Goal: Register for event/course

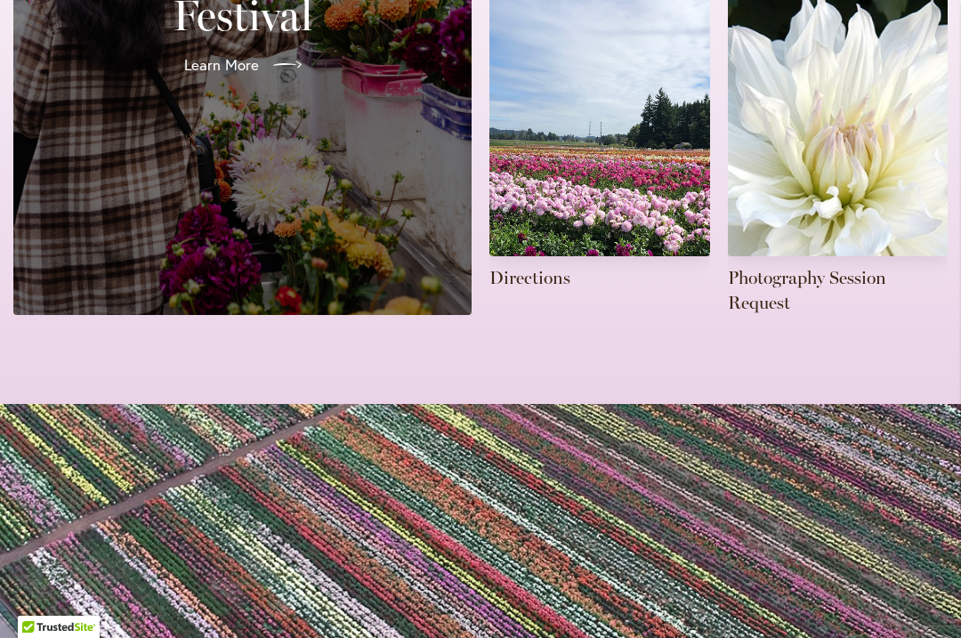
scroll to position [851, 0]
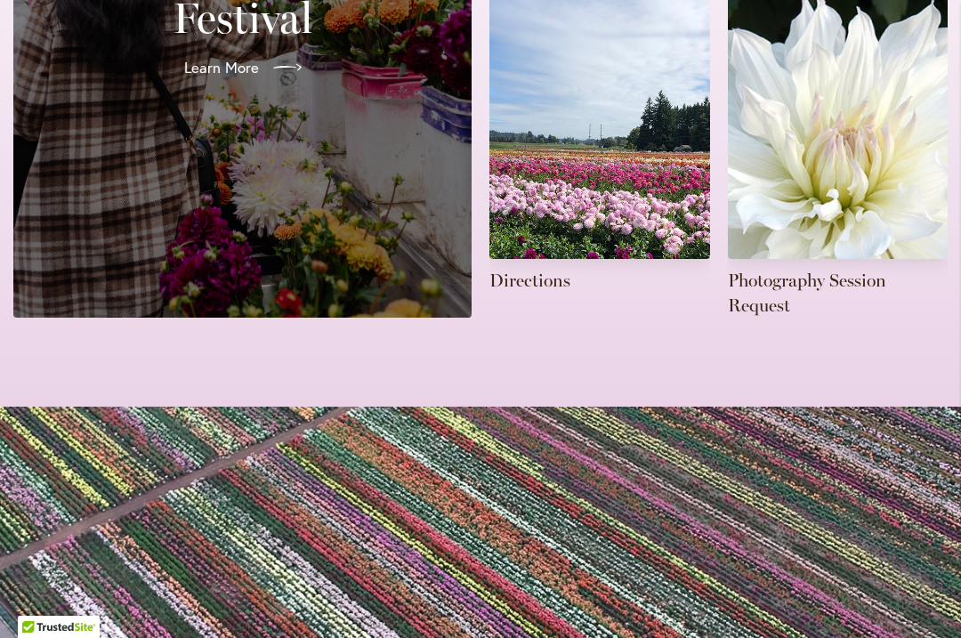
click at [551, 264] on link at bounding box center [600, 142] width 221 height 301
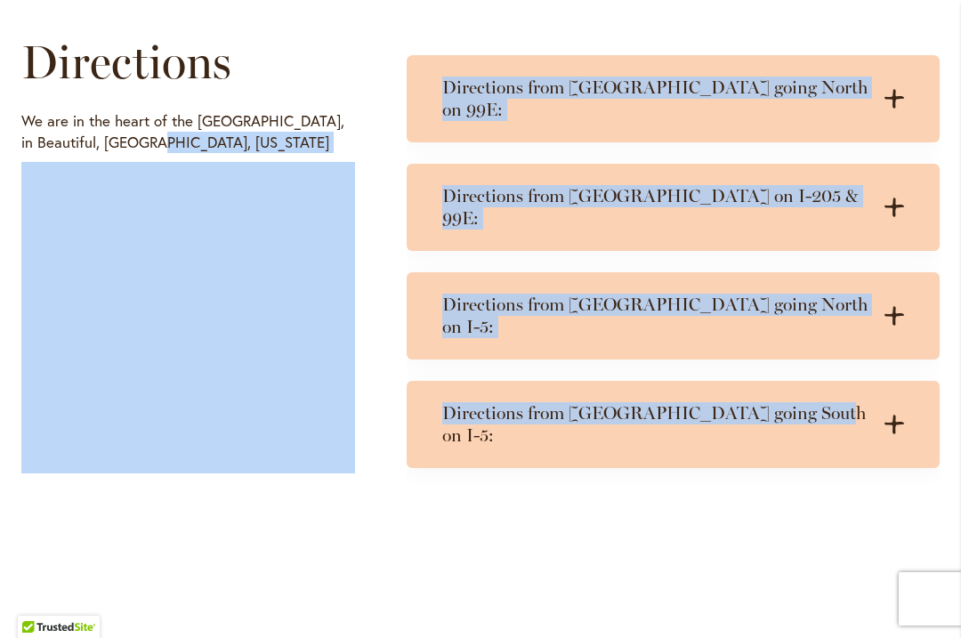
scroll to position [953, 0]
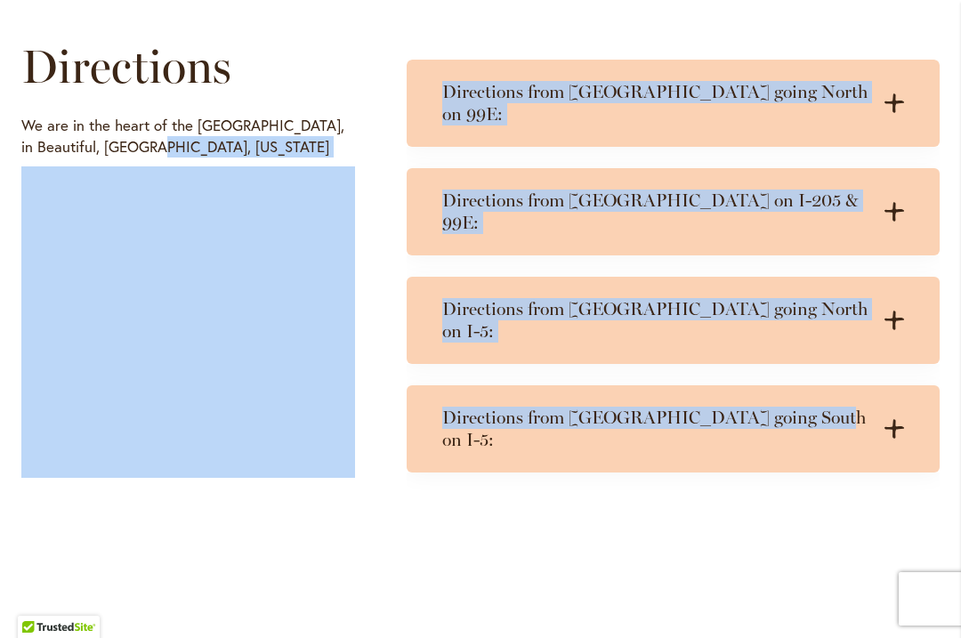
click at [388, 333] on div "Directions We are in the heart of the Willamette Valley, in Beautiful, Canby, O…" at bounding box center [480, 259] width 919 height 470
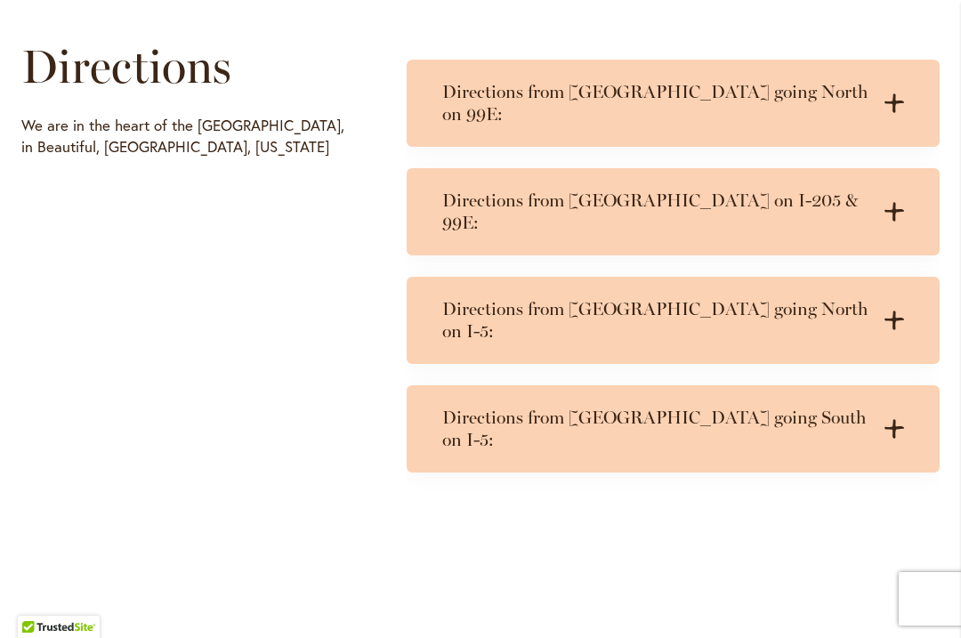
click at [609, 190] on h3 "Directions from Portland on I-205 & 99E:" at bounding box center [655, 212] width 426 height 45
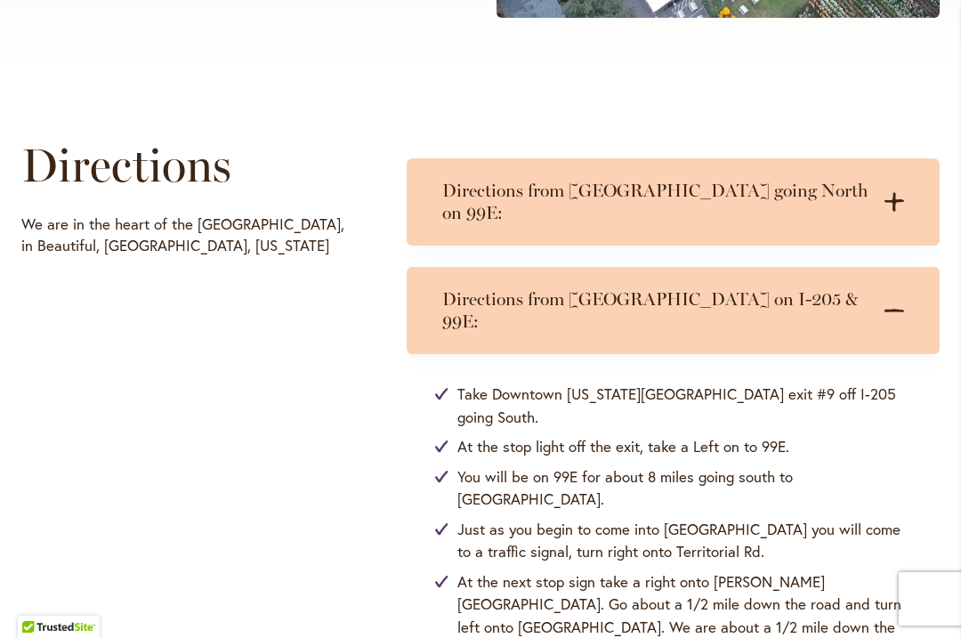
scroll to position [842, 0]
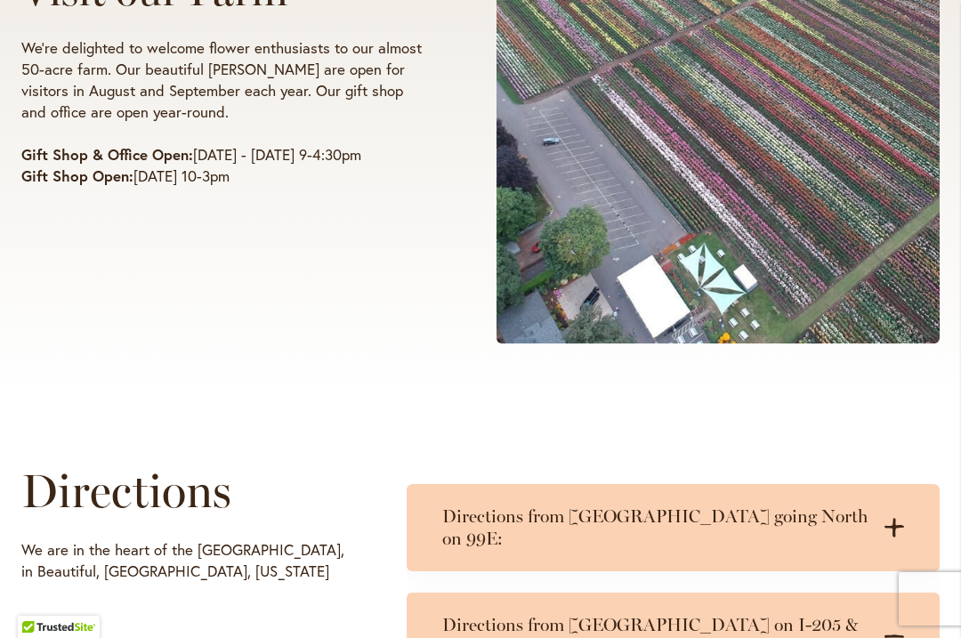
click at [959, 245] on div "Visit our Farm We're delighted to welcome flower enthusiasts to our almost 50-a…" at bounding box center [480, 76] width 961 height 637
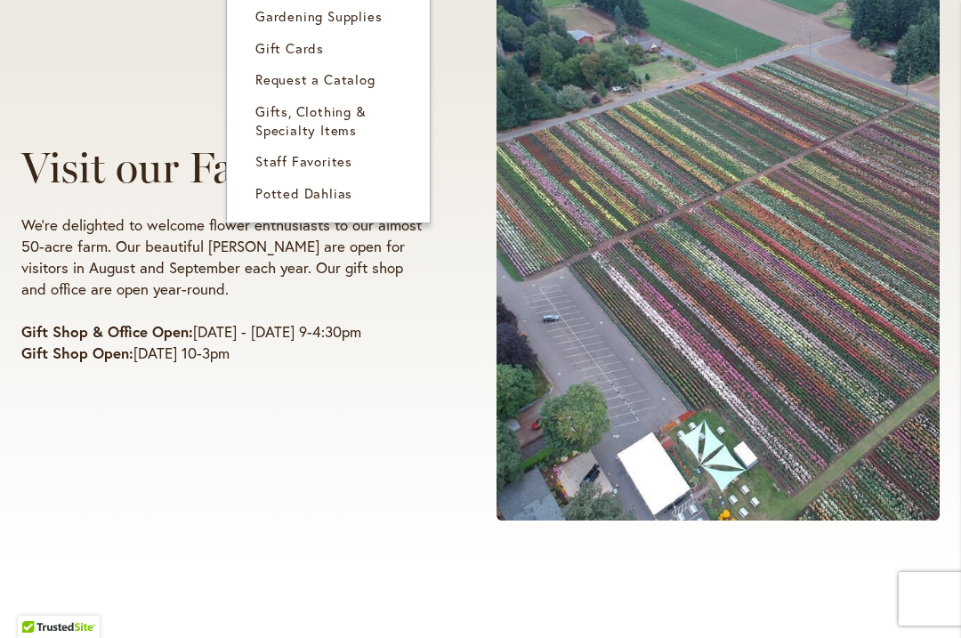
scroll to position [360, 0]
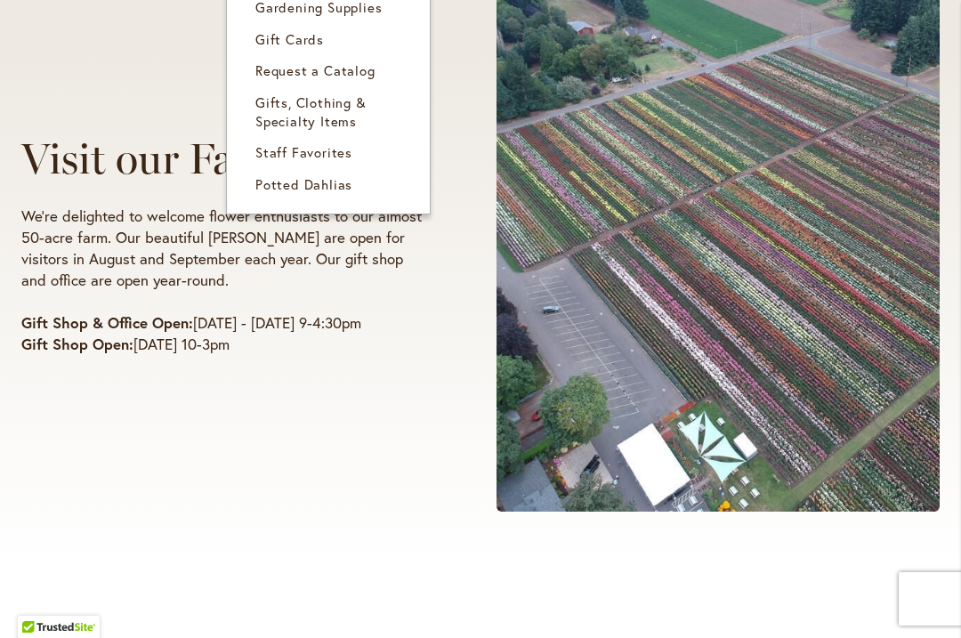
click at [319, 105] on span "Gifts, Clothing & Specialty Items" at bounding box center [311, 111] width 111 height 37
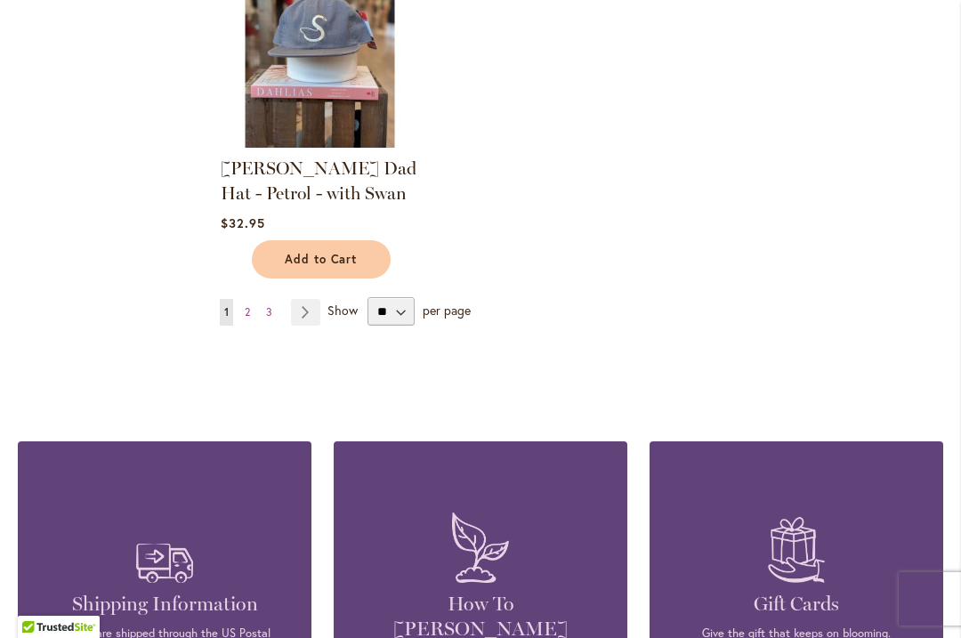
scroll to position [2318, 0]
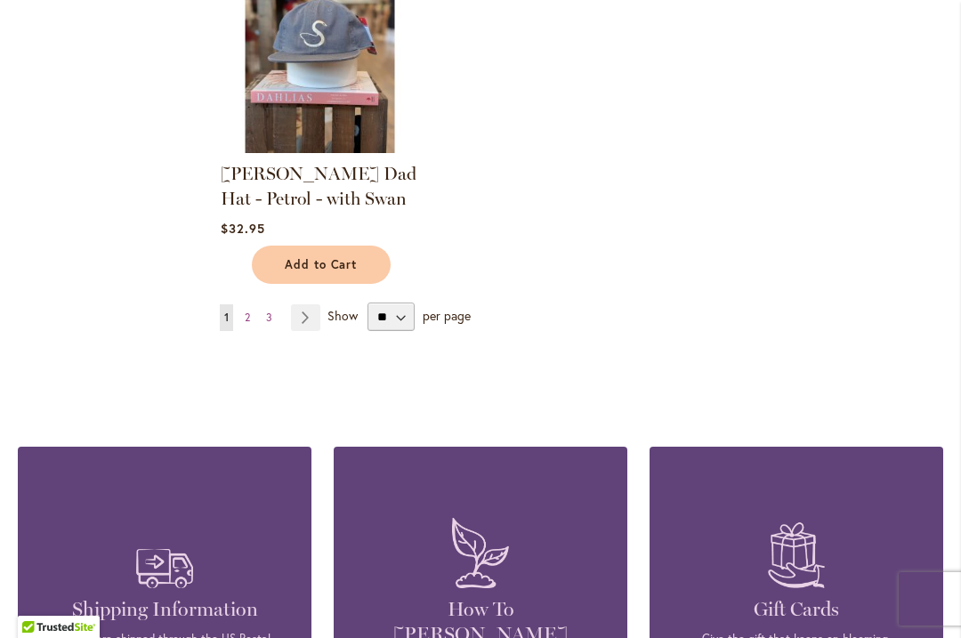
click at [301, 313] on link "Page Next" at bounding box center [305, 317] width 29 height 27
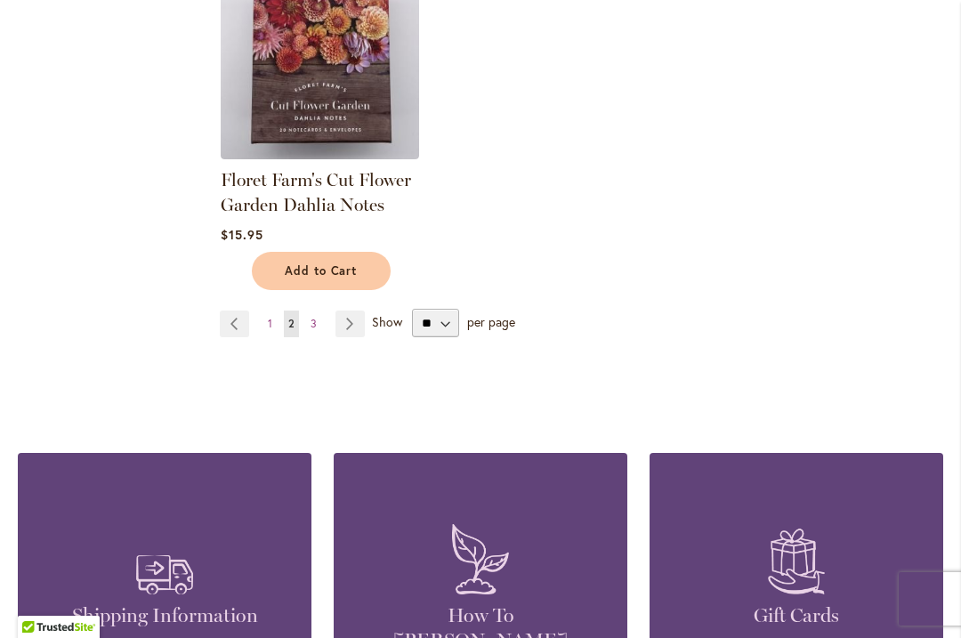
scroll to position [2251, 0]
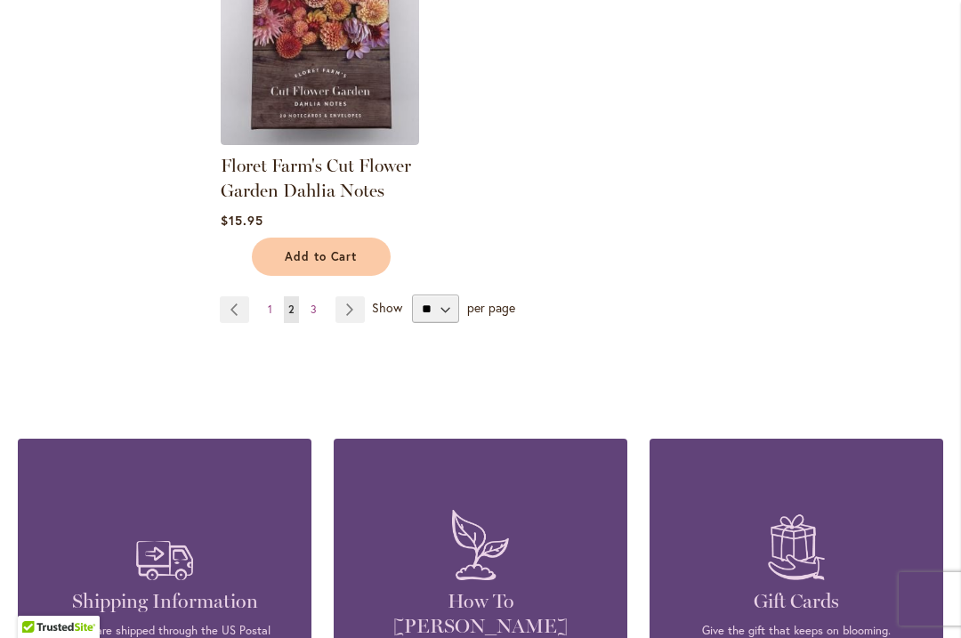
click at [347, 309] on link "Page Next" at bounding box center [350, 309] width 29 height 27
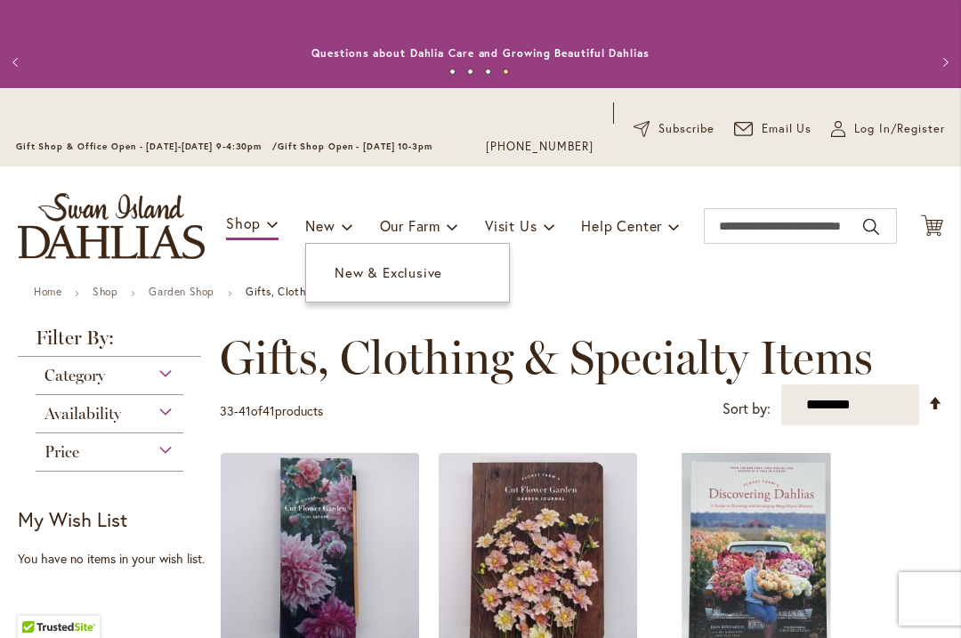
click at [329, 224] on span "New" at bounding box center [319, 225] width 29 height 19
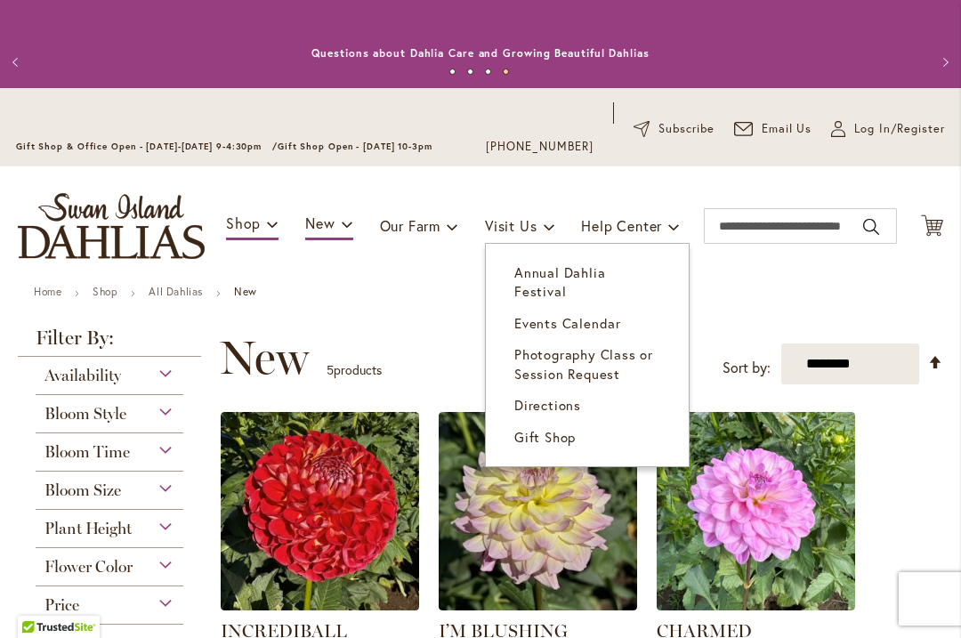
click at [568, 265] on span "Annual Dahlia Festival" at bounding box center [560, 282] width 91 height 37
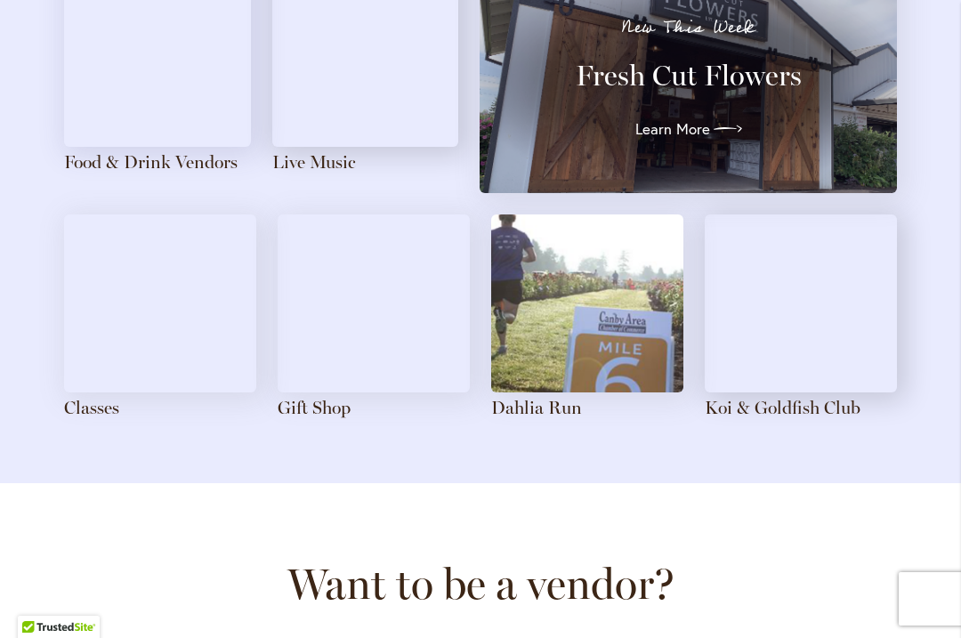
scroll to position [2220, 0]
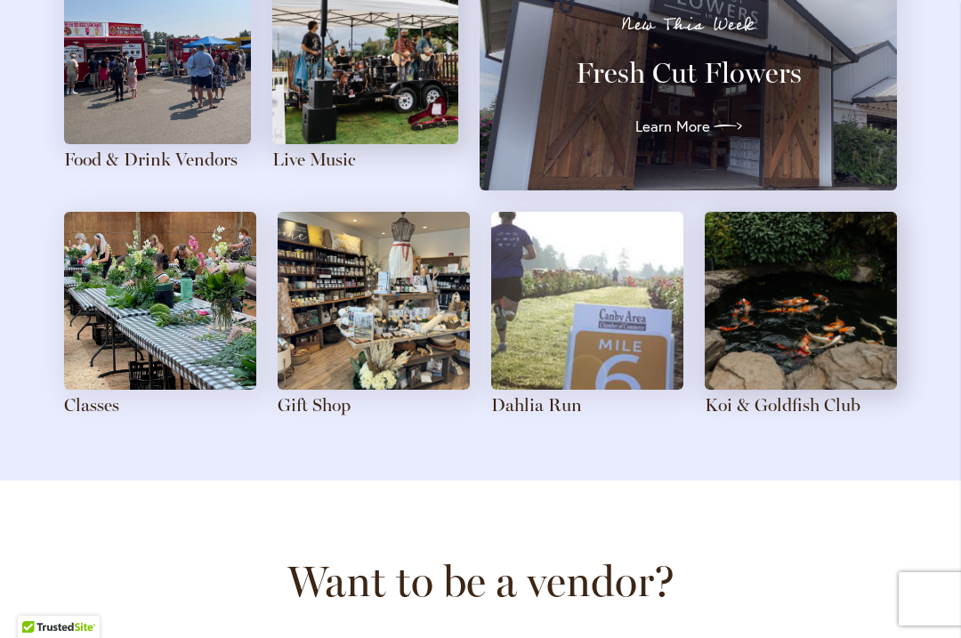
click at [165, 324] on img at bounding box center [160, 301] width 192 height 178
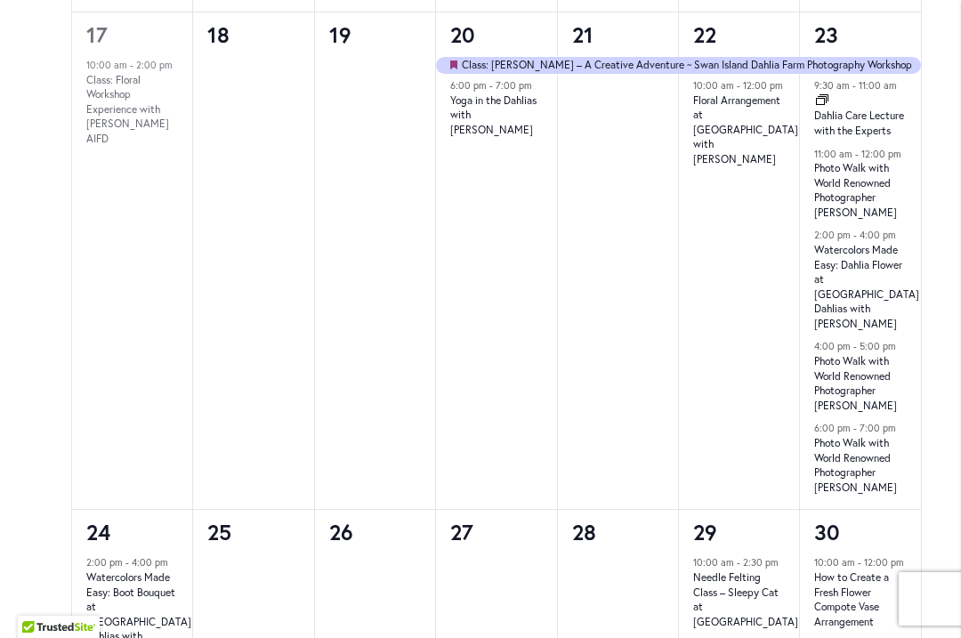
scroll to position [1659, 0]
click at [718, 277] on div "[DATE] Featured Class: [PERSON_NAME] – A Creative Adventure ~ Swan Island Dahli…" at bounding box center [739, 284] width 120 height 452
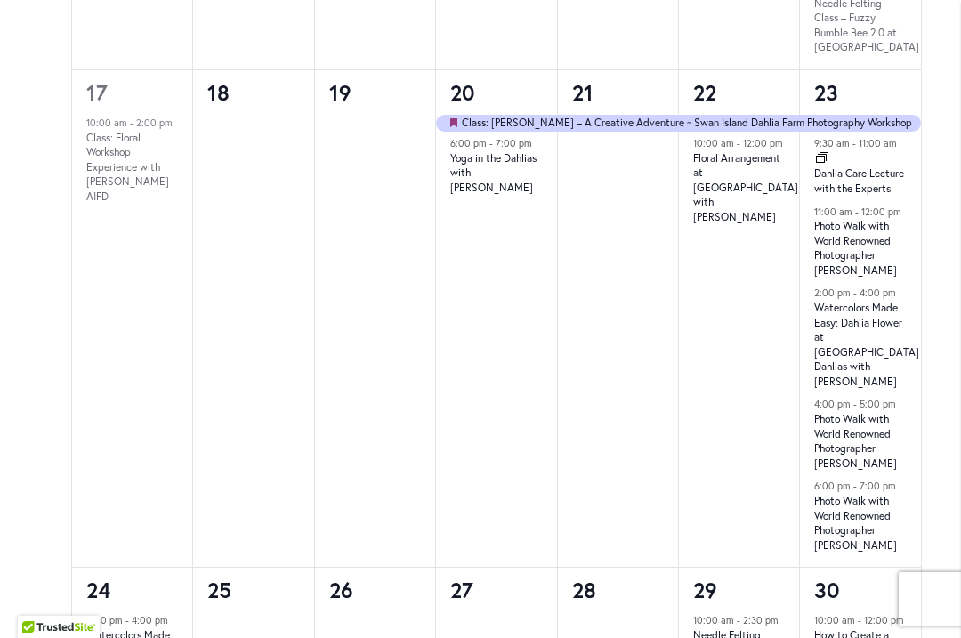
scroll to position [1601, 0]
click at [959, 251] on div "42 events found. Home Events Events Calendar We are very proud of the farming t…" at bounding box center [497, 30] width 926 height 2512
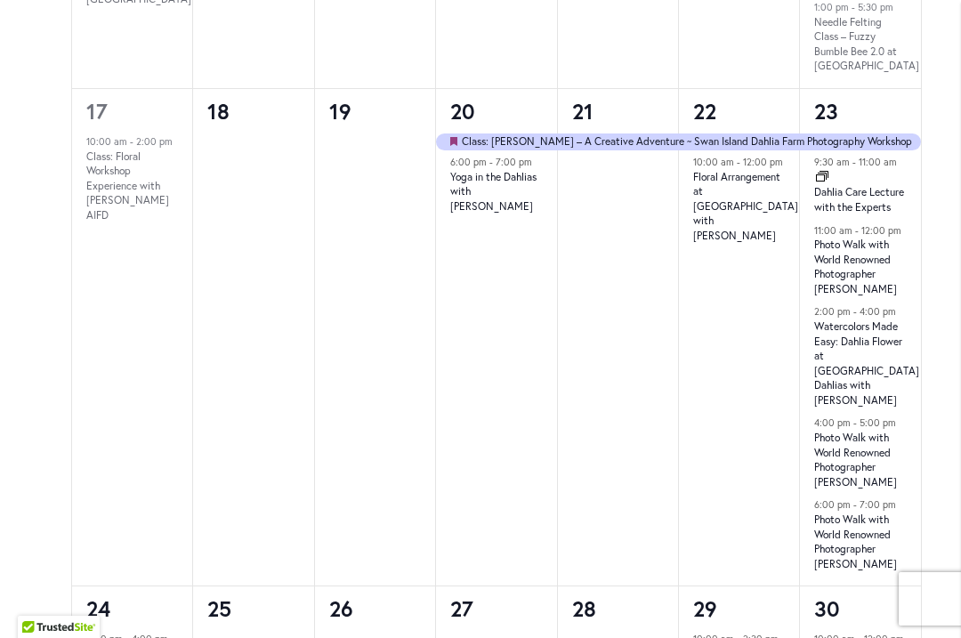
scroll to position [0, 0]
